Goal: Transaction & Acquisition: Purchase product/service

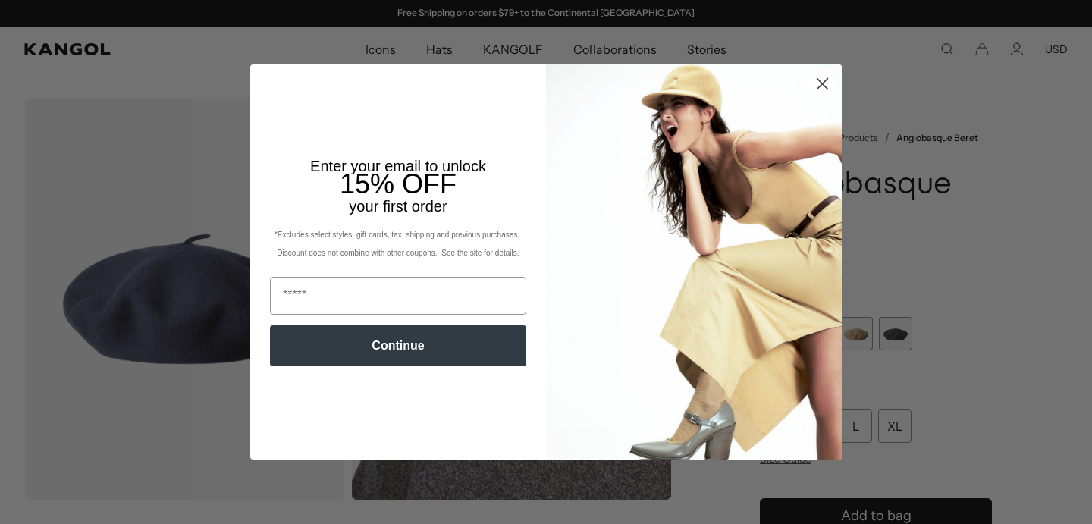
click at [824, 81] on icon "Close dialog" at bounding box center [823, 84] width 11 height 11
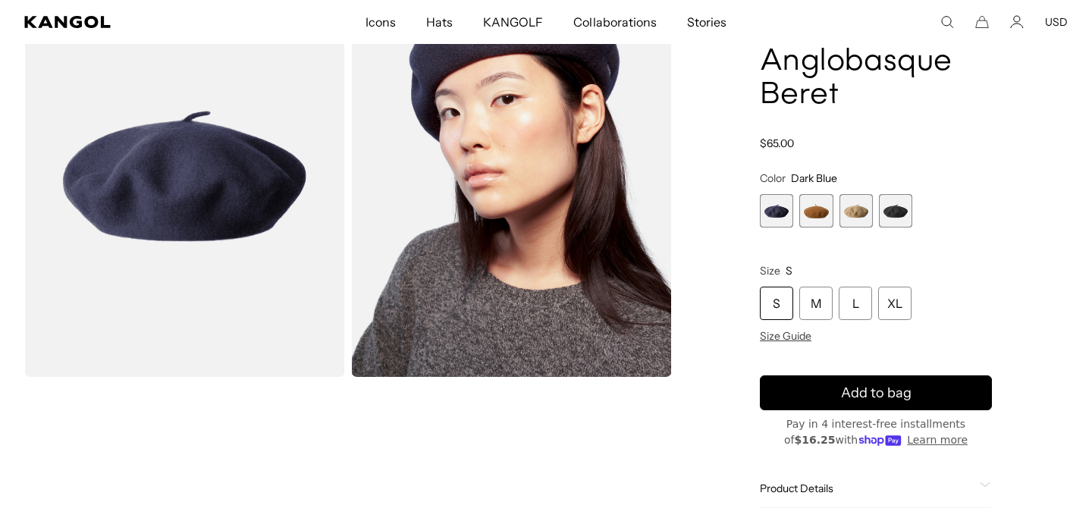
scroll to position [124, 0]
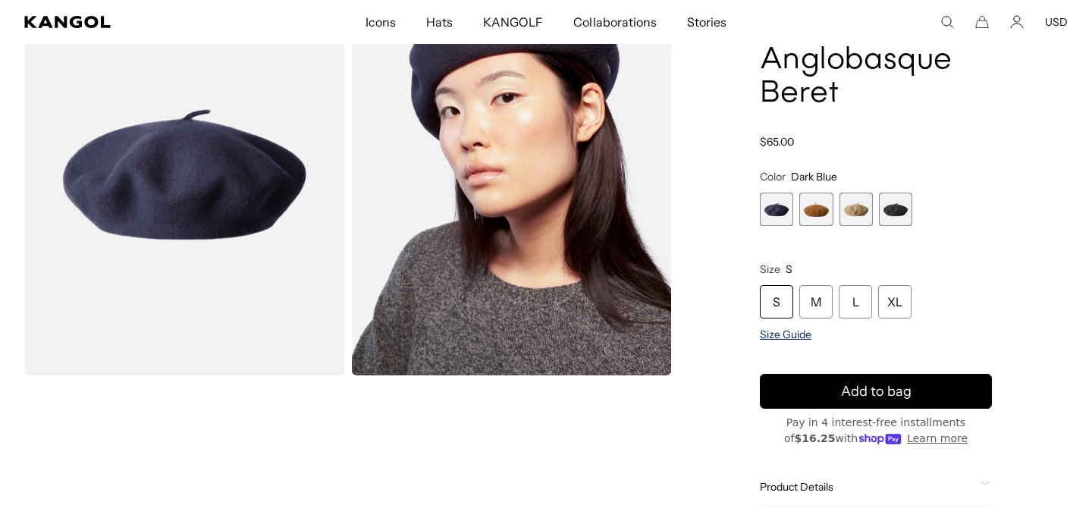
click at [791, 335] on span "Size Guide" at bounding box center [786, 335] width 52 height 14
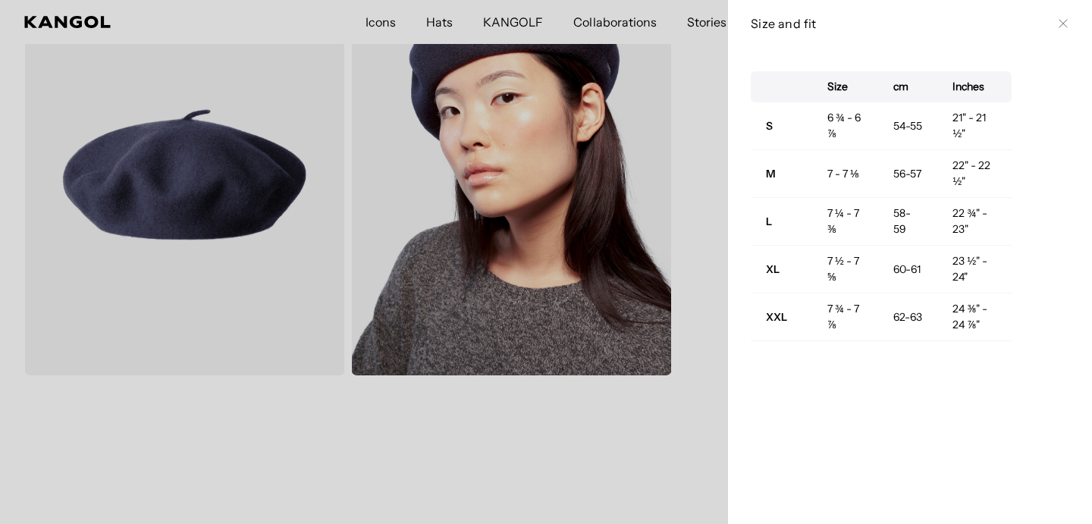
scroll to position [0, 0]
click at [1060, 24] on icon at bounding box center [1063, 23] width 9 height 9
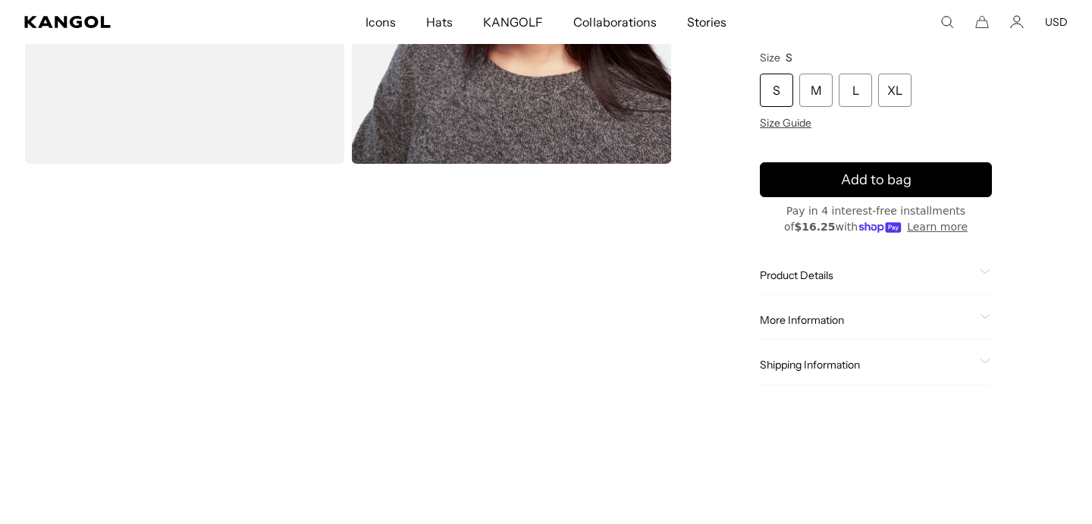
scroll to position [341, 0]
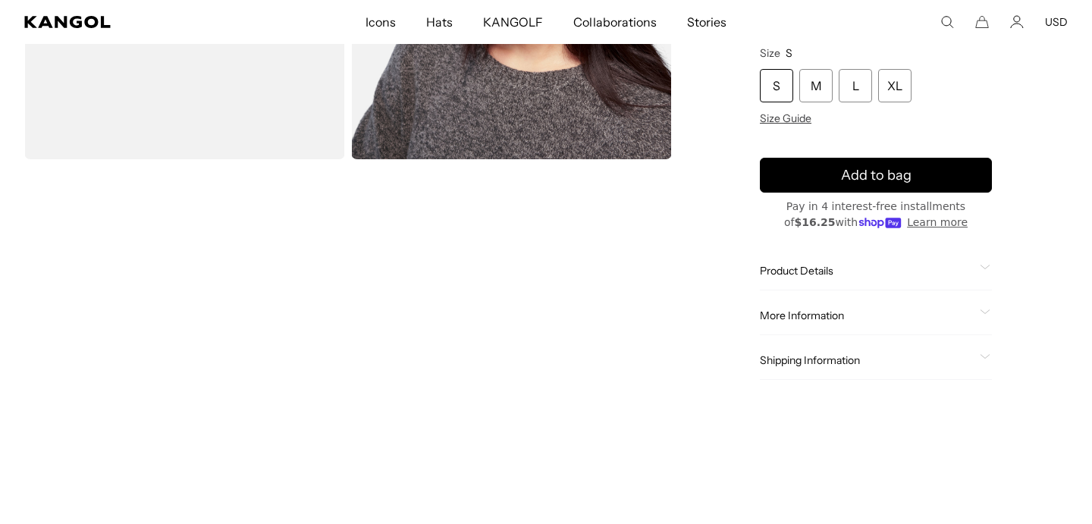
click at [981, 265] on icon at bounding box center [985, 267] width 11 height 5
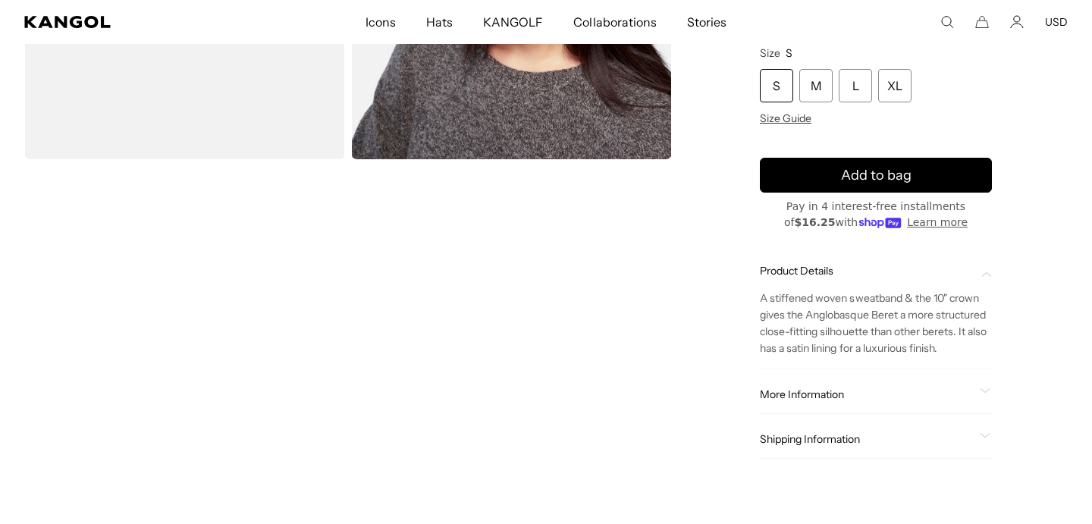
click at [891, 391] on span "More Information" at bounding box center [867, 395] width 214 height 14
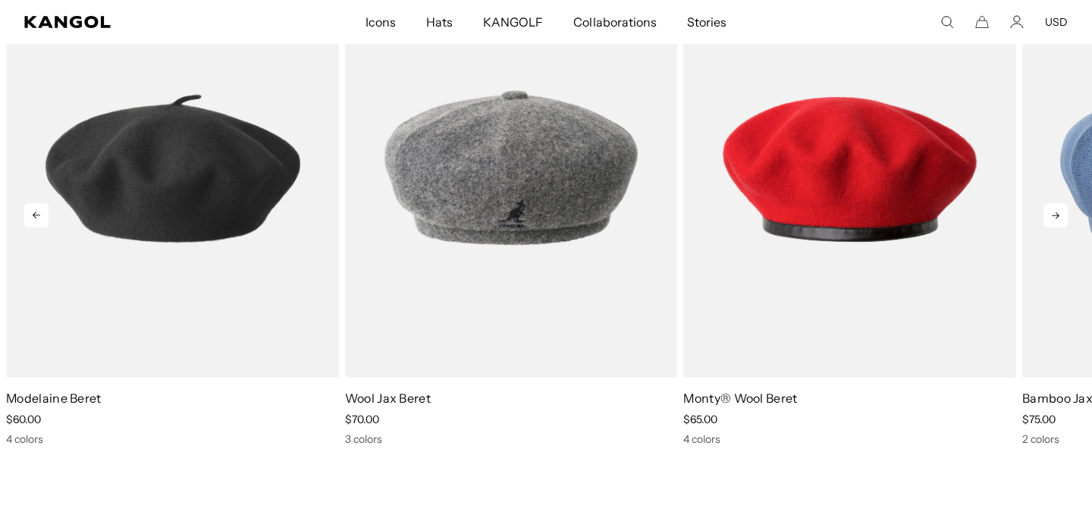
click at [1050, 211] on icon at bounding box center [1056, 215] width 24 height 24
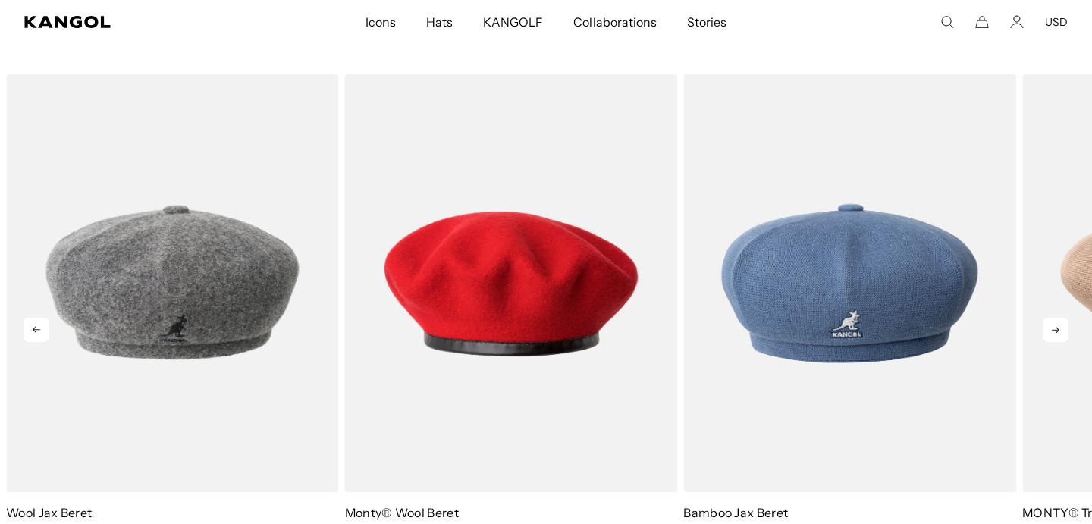
click at [1056, 328] on icon at bounding box center [1056, 330] width 8 height 7
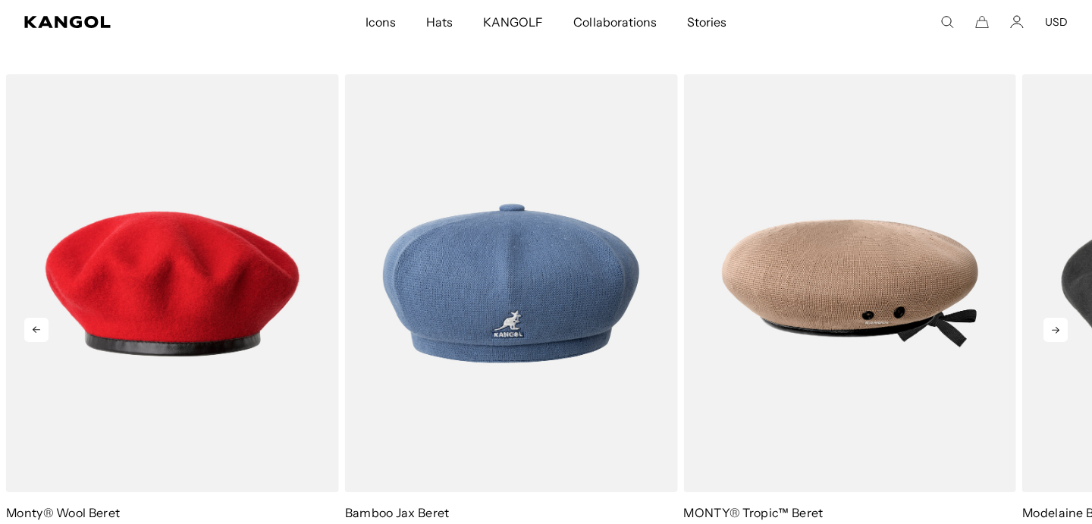
click at [1063, 330] on icon at bounding box center [1056, 330] width 24 height 24
